Goal: Find specific page/section: Find specific page/section

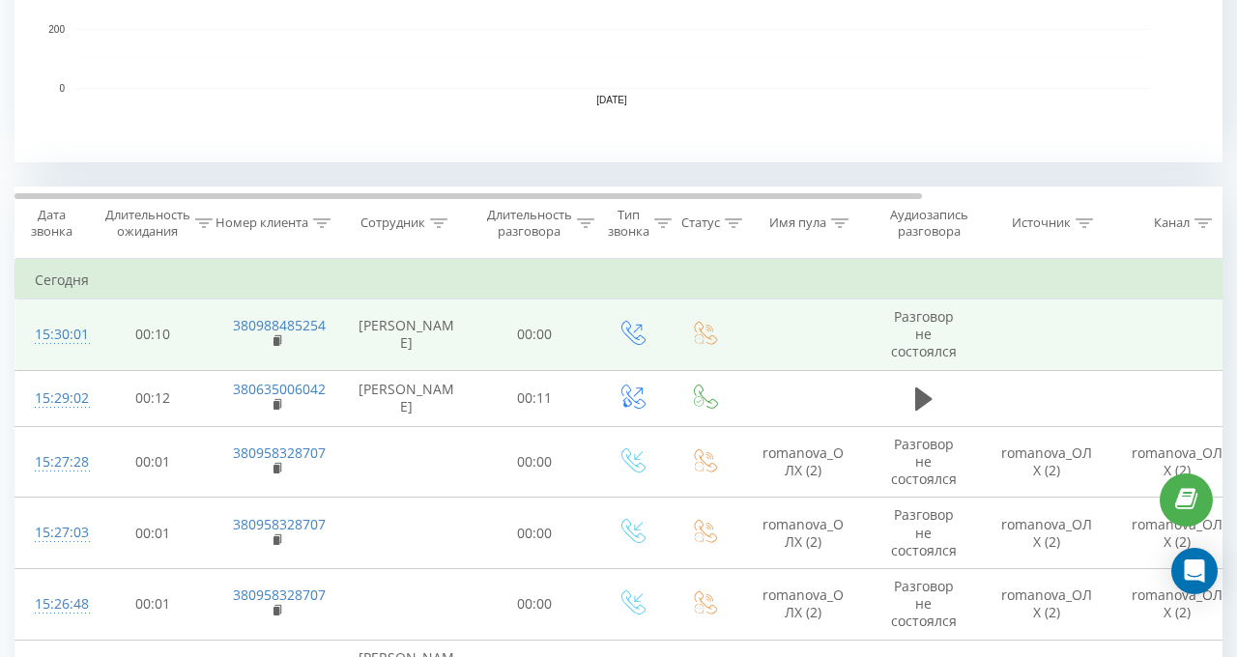
scroll to position [677, 0]
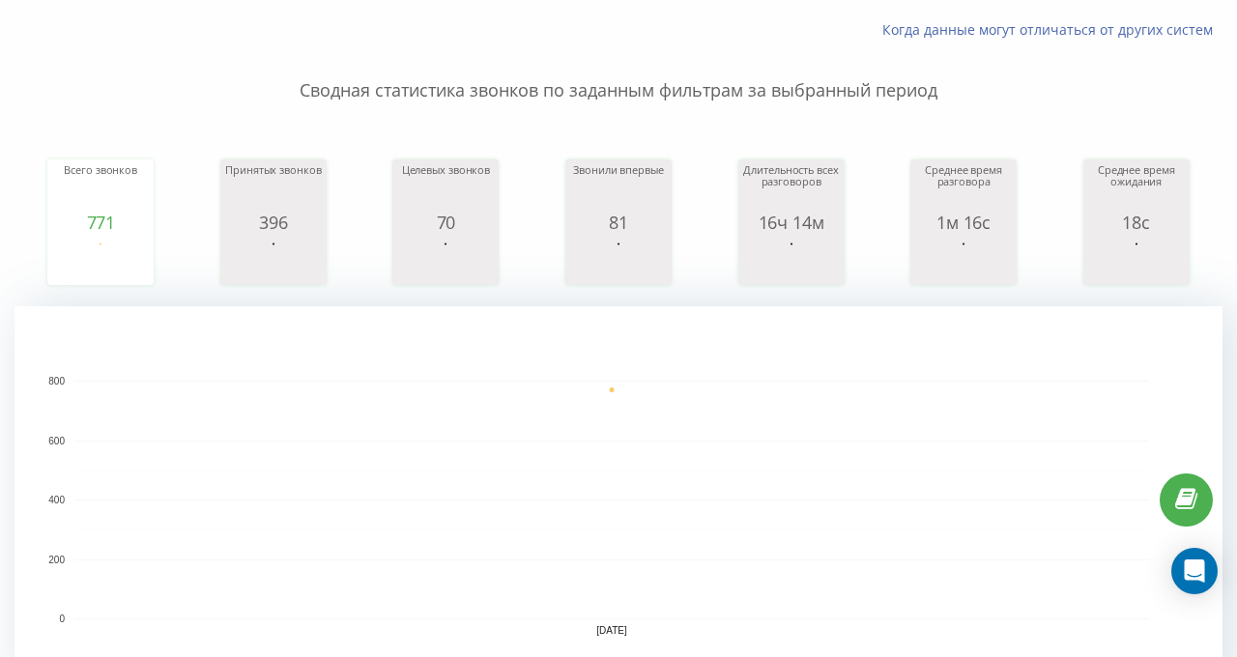
scroll to position [503, 0]
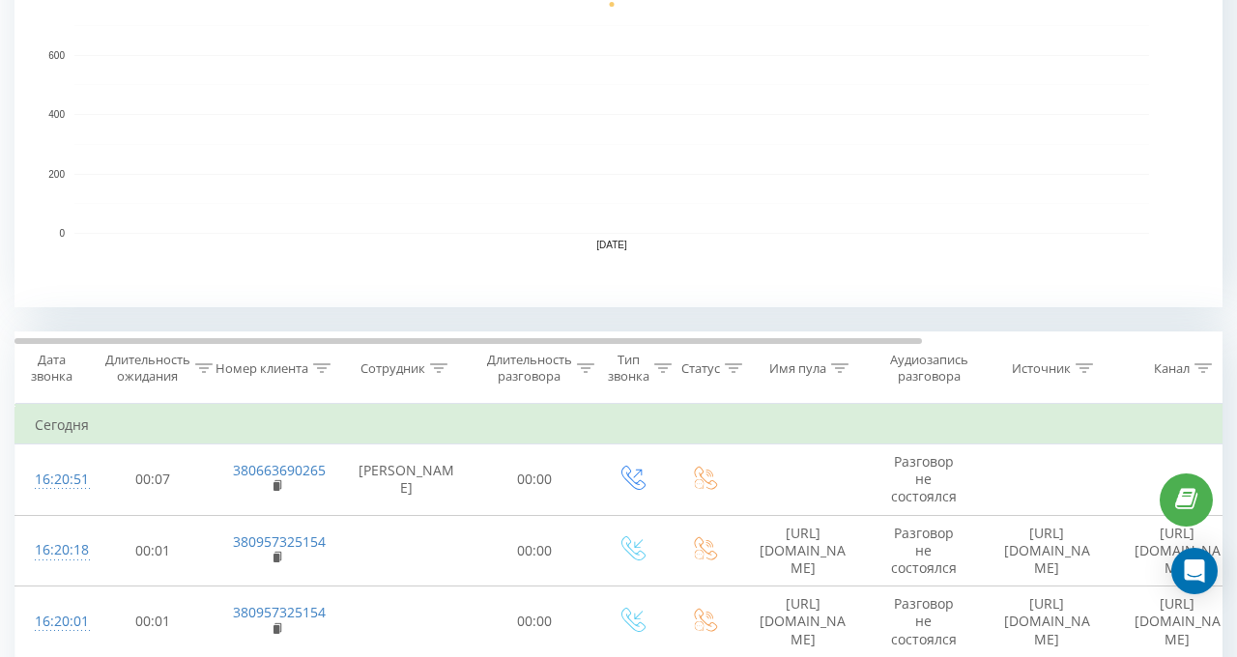
click at [438, 368] on icon at bounding box center [438, 368] width 17 height 10
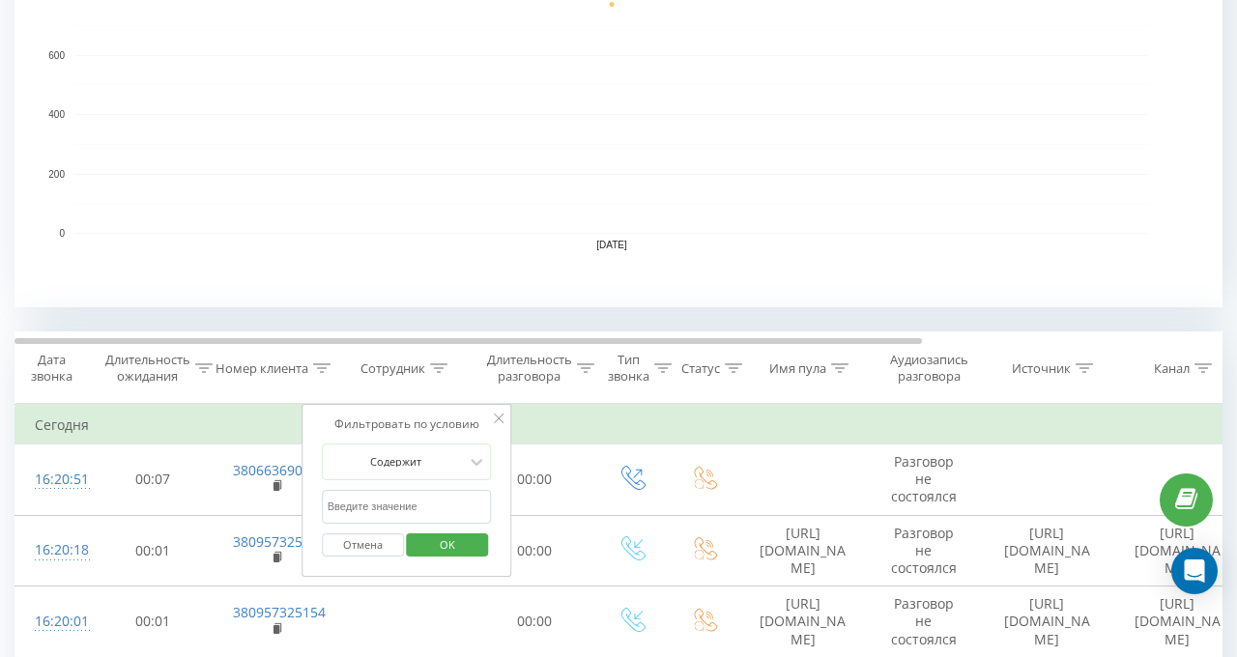
scroll to position [793, 0]
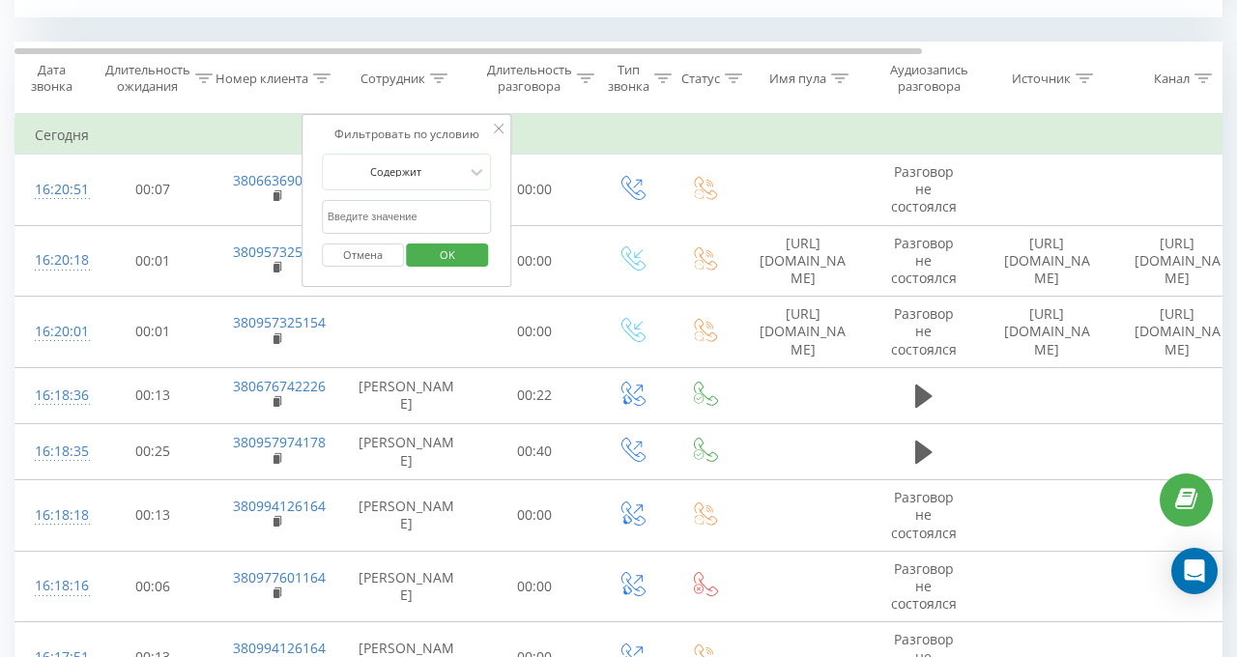
click at [387, 218] on input "text" at bounding box center [407, 217] width 170 height 34
type input "валерія"
drag, startPoint x: 417, startPoint y: 237, endPoint x: 441, endPoint y: 250, distance: 27.7
click at [441, 250] on span "OK" at bounding box center [448, 255] width 54 height 30
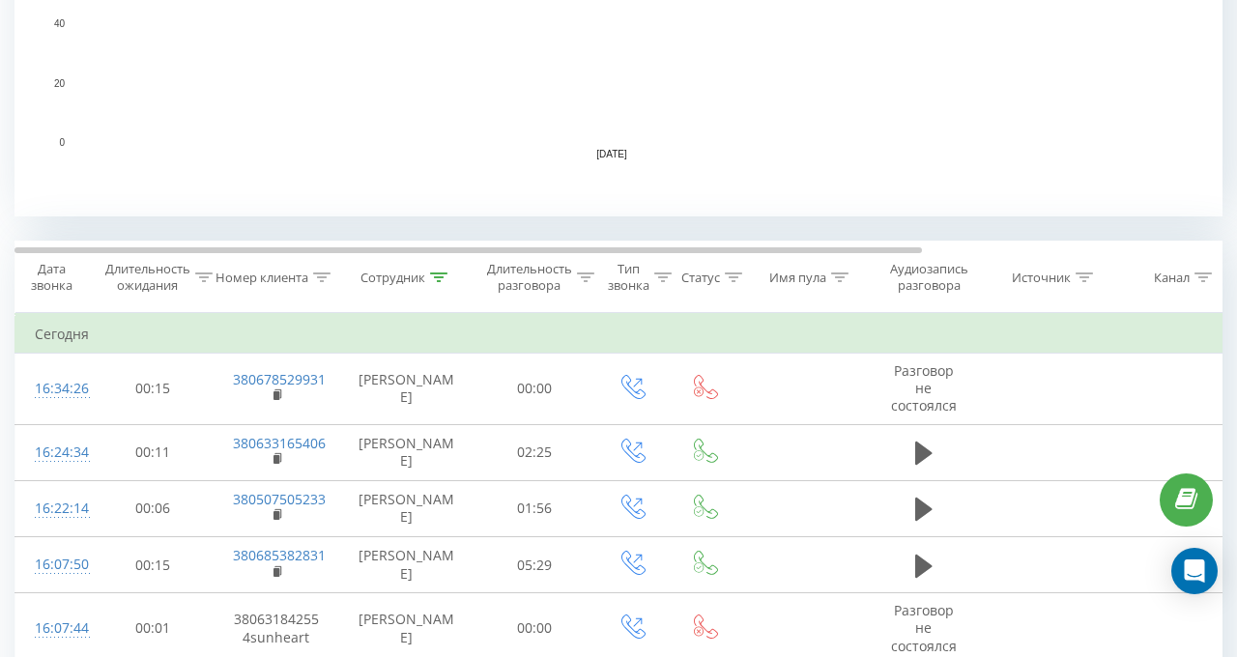
scroll to position [773, 0]
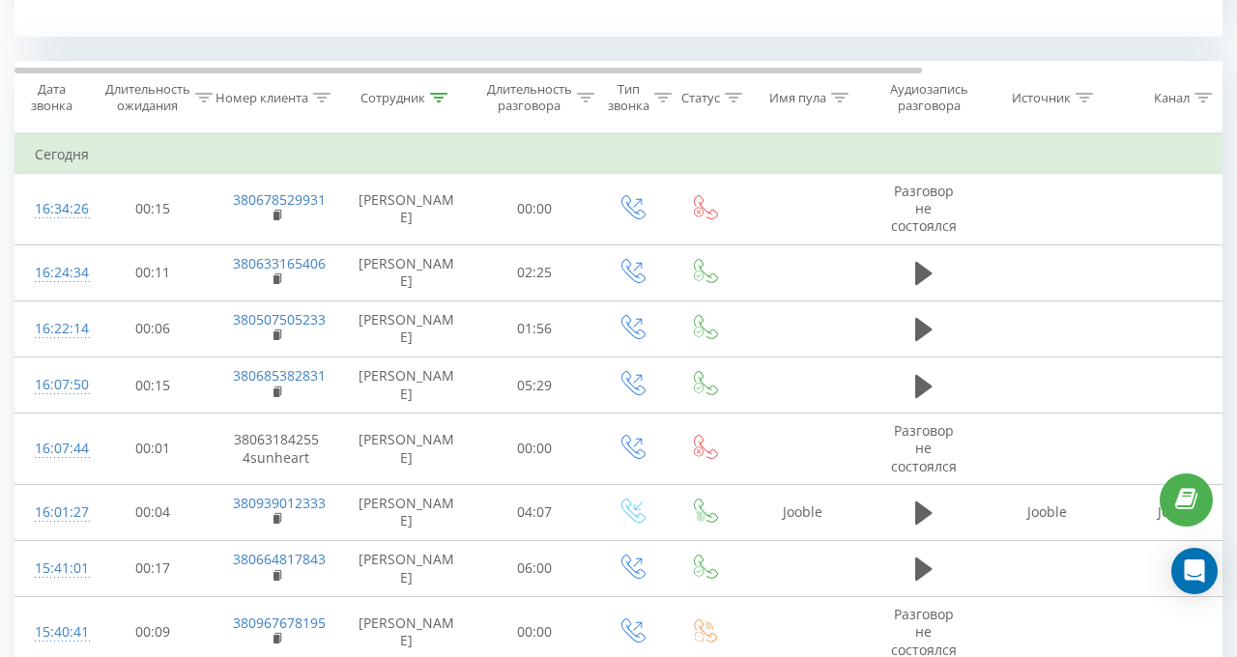
click at [441, 93] on icon at bounding box center [438, 98] width 17 height 10
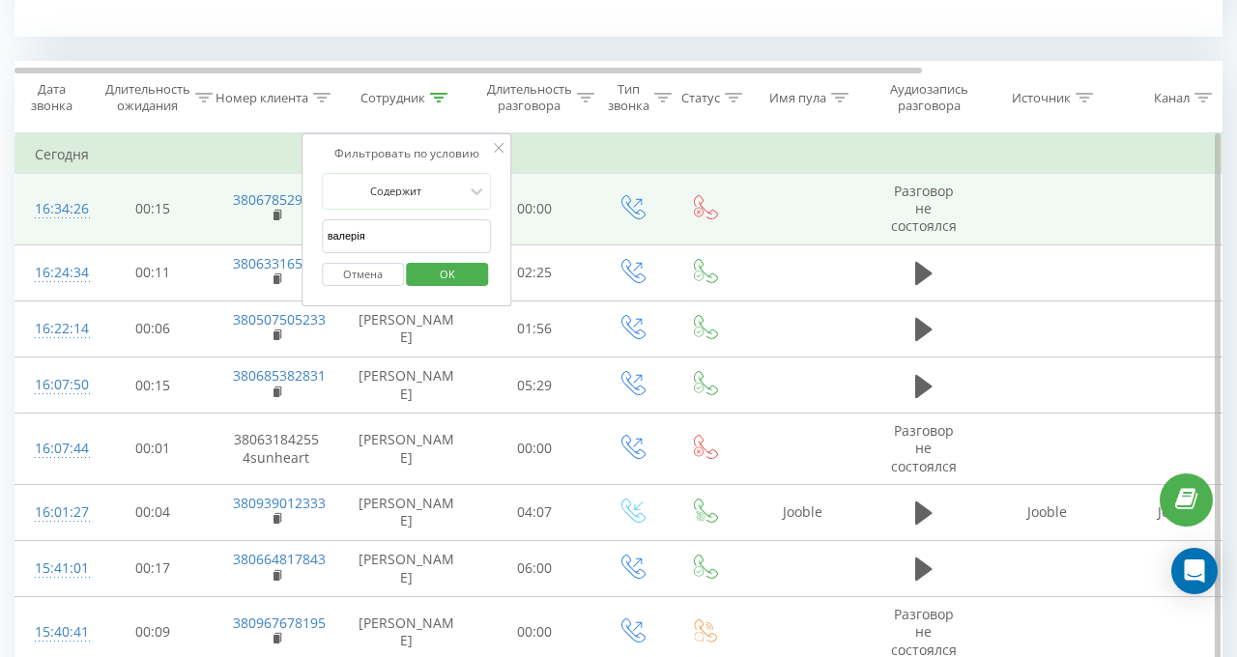
drag, startPoint x: 379, startPoint y: 231, endPoint x: 242, endPoint y: 221, distance: 137.6
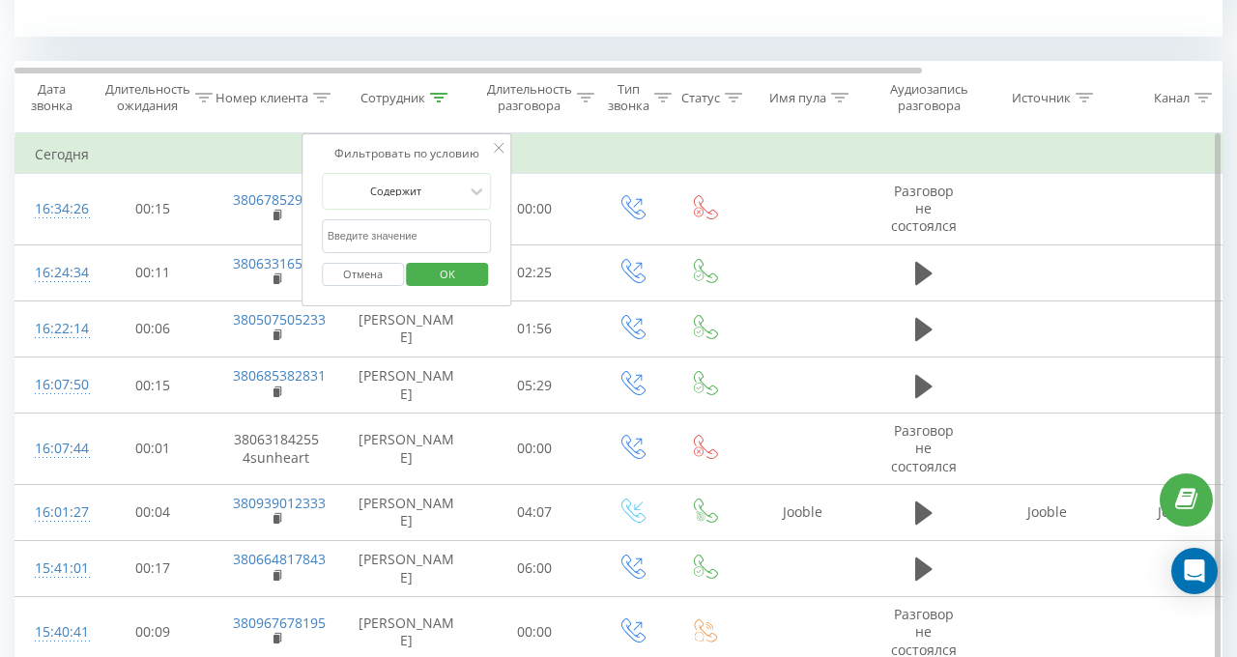
click at [453, 281] on span "OK" at bounding box center [448, 274] width 54 height 30
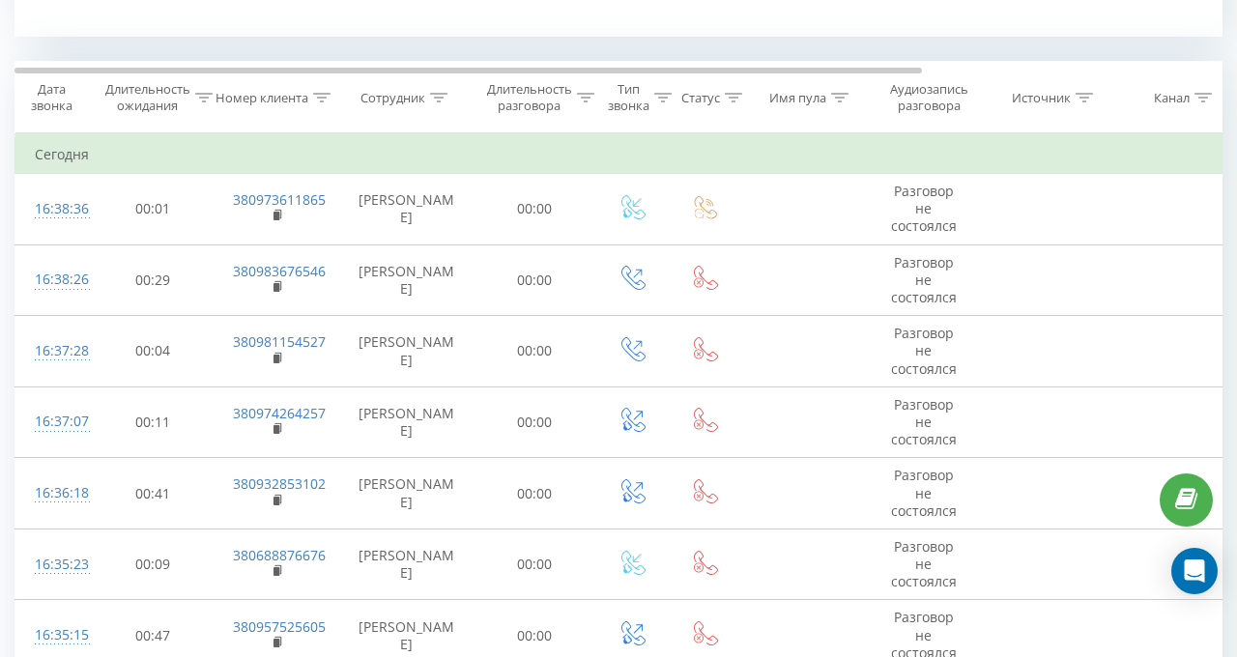
scroll to position [1045, 0]
